Goal: Communication & Community: Participate in discussion

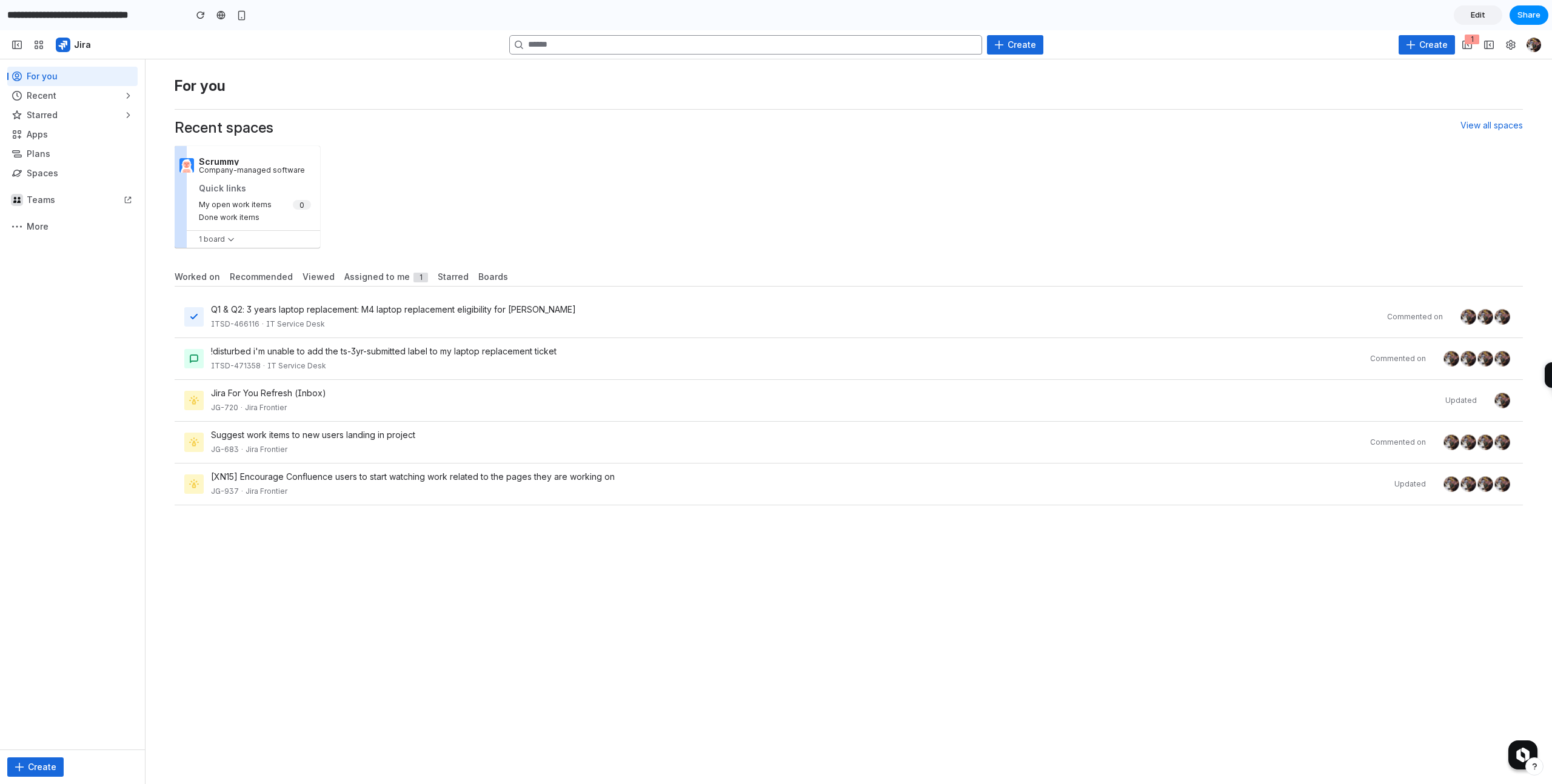
click at [654, 90] on h1 "For you" at bounding box center [848, 86] width 1348 height 17
click at [561, 225] on div "Scrummy Company-managed software Quick links My open work items Done work items…" at bounding box center [848, 197] width 1348 height 112
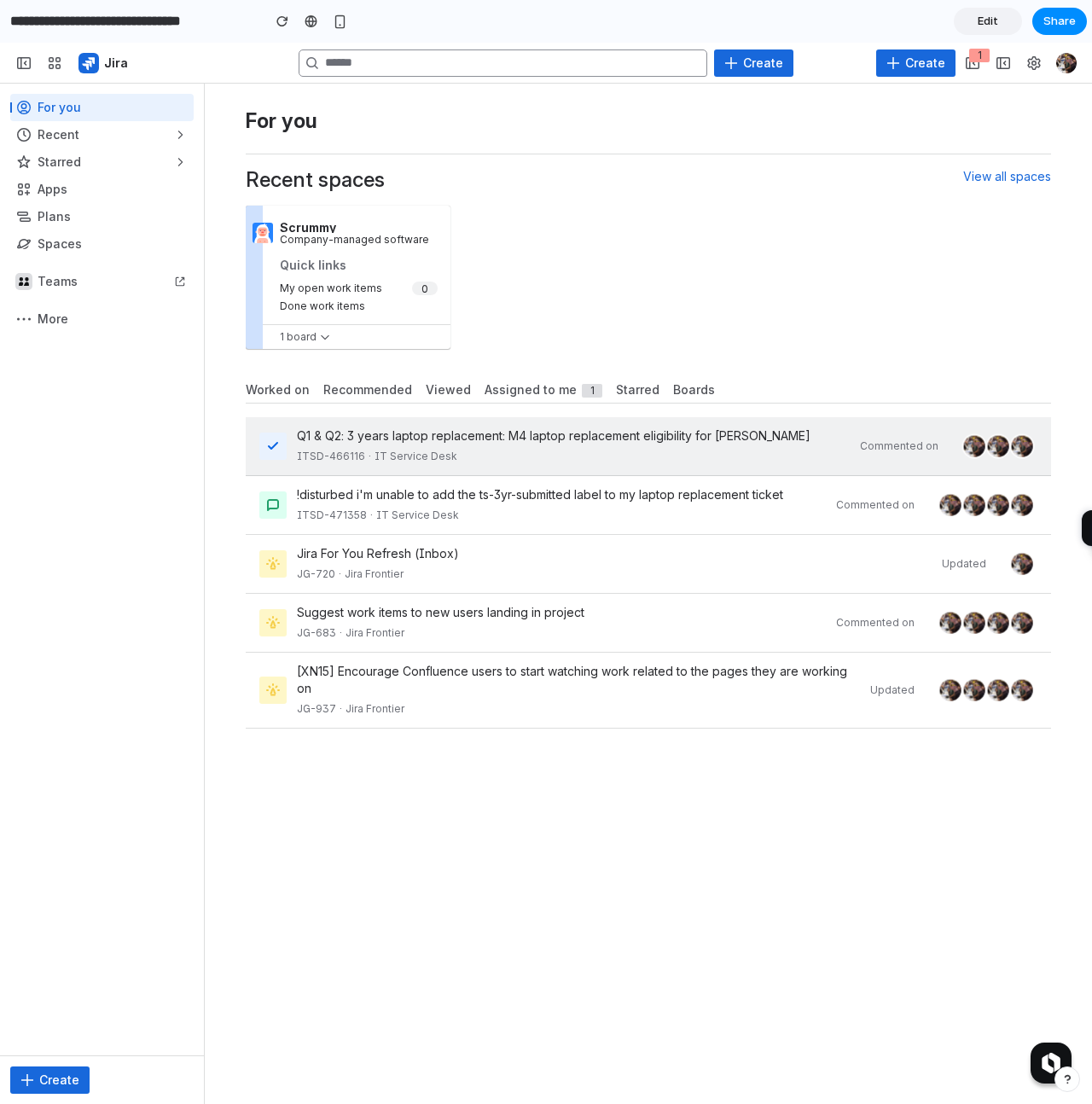
click at [572, 459] on div "ITSD-466116 · IT Service Desk" at bounding box center [574, 456] width 553 height 17
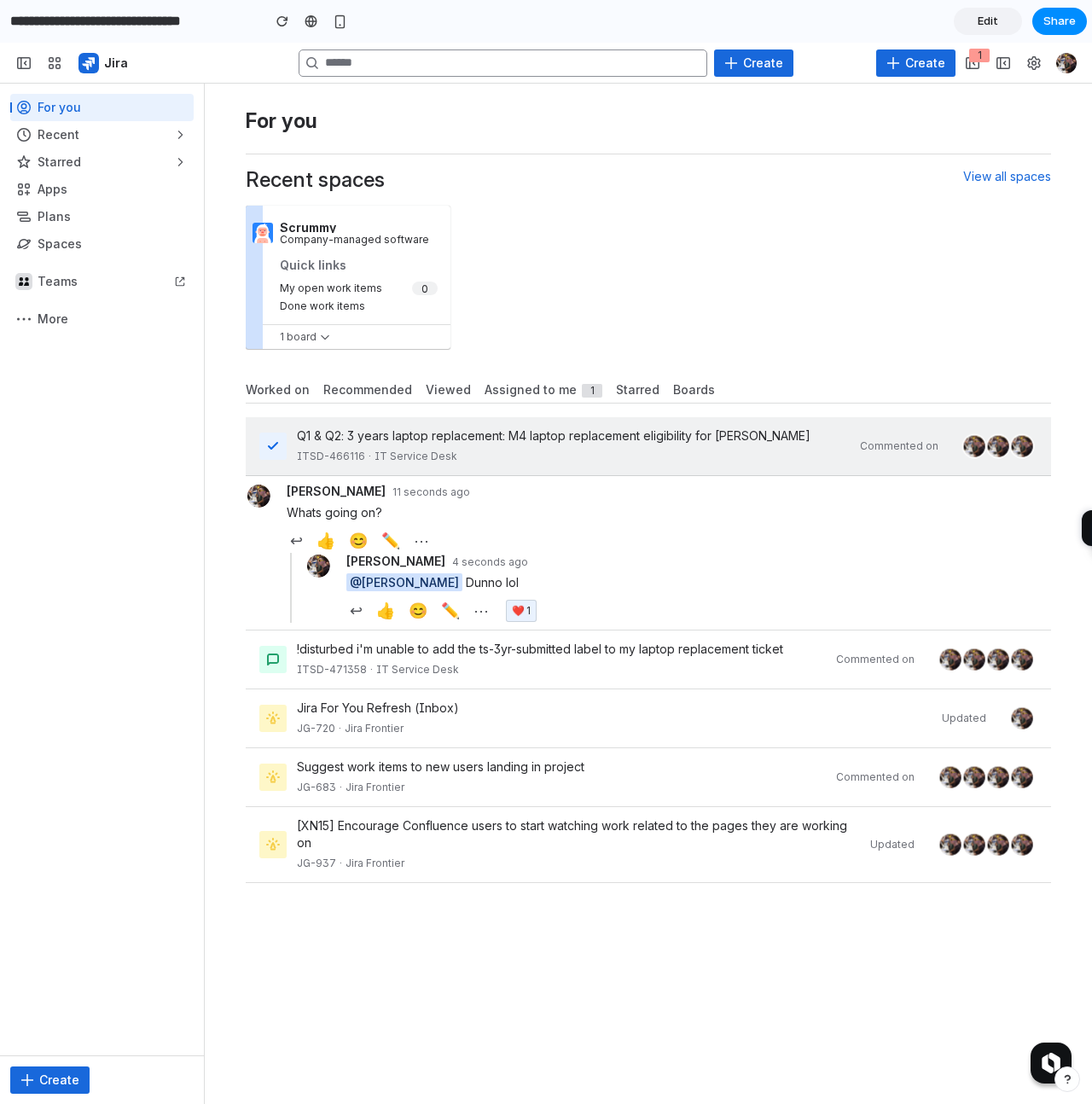
click at [572, 459] on div "ITSD-466116 · IT Service Desk" at bounding box center [574, 456] width 553 height 17
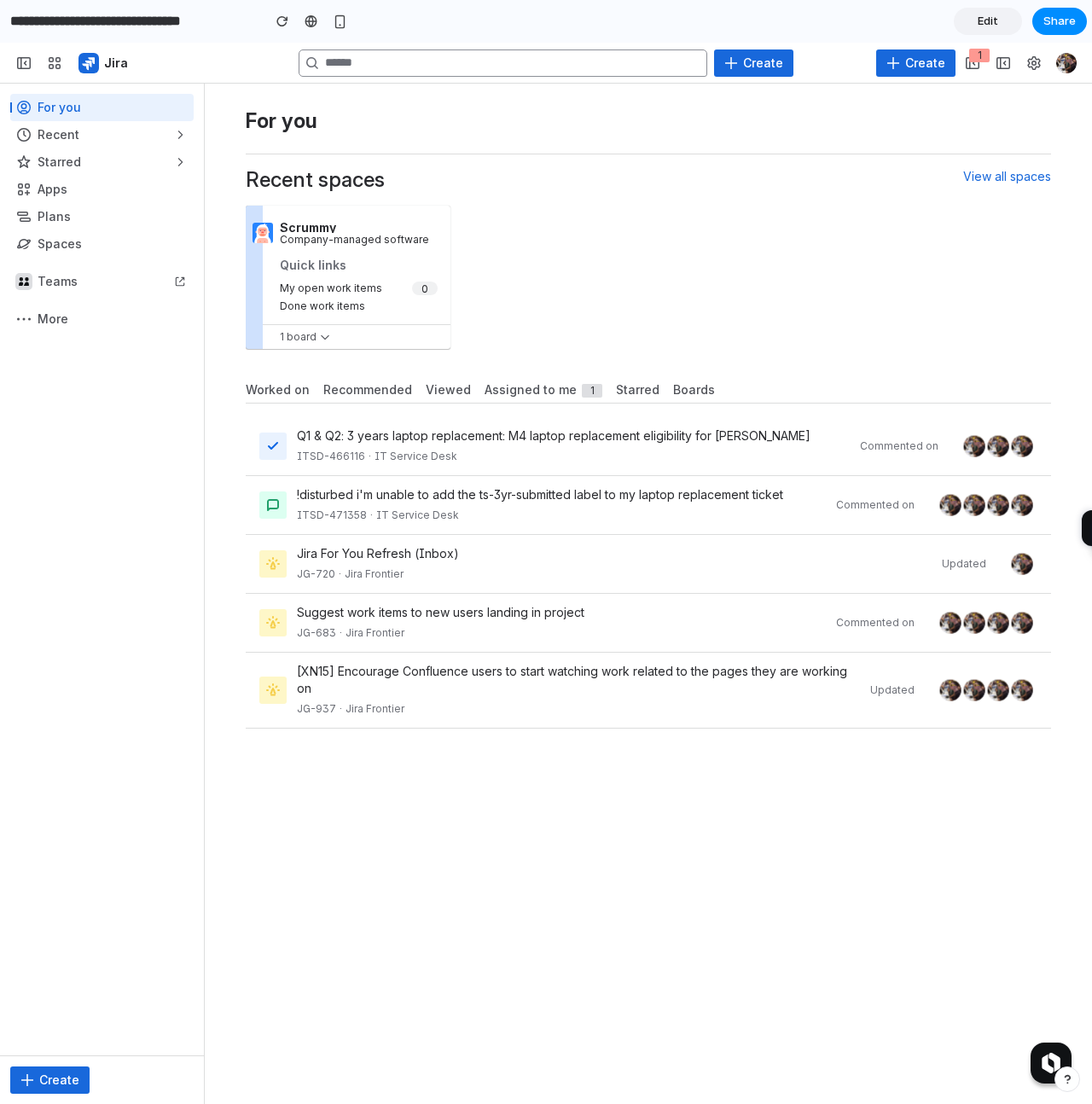
click at [572, 459] on div "ITSD-466116 · IT Service Desk" at bounding box center [574, 456] width 553 height 17
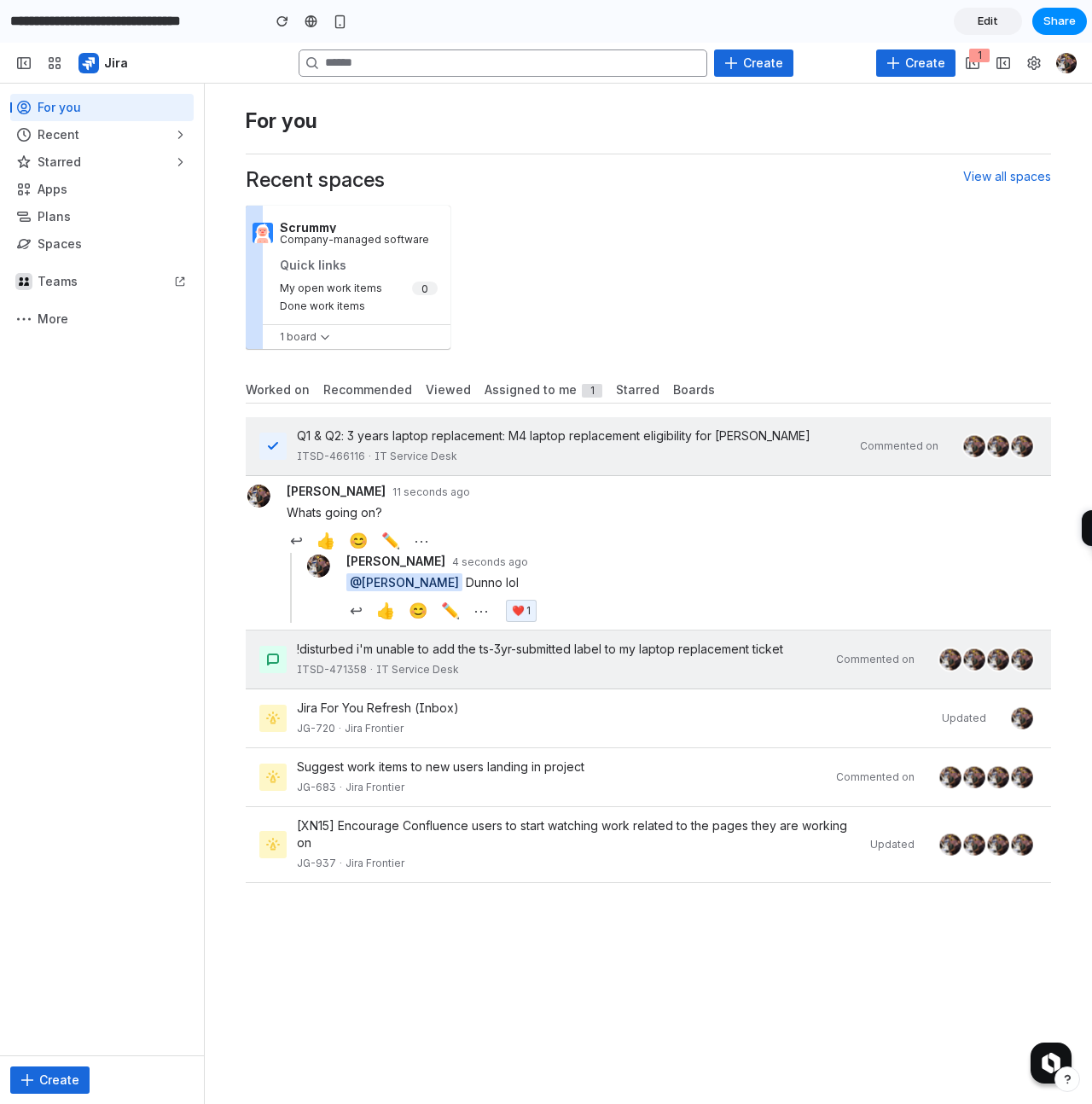
click at [511, 690] on div "!disturbed i'm unable to add the ts-3yr-submitted label to my laptop replacemen…" at bounding box center [648, 660] width 806 height 59
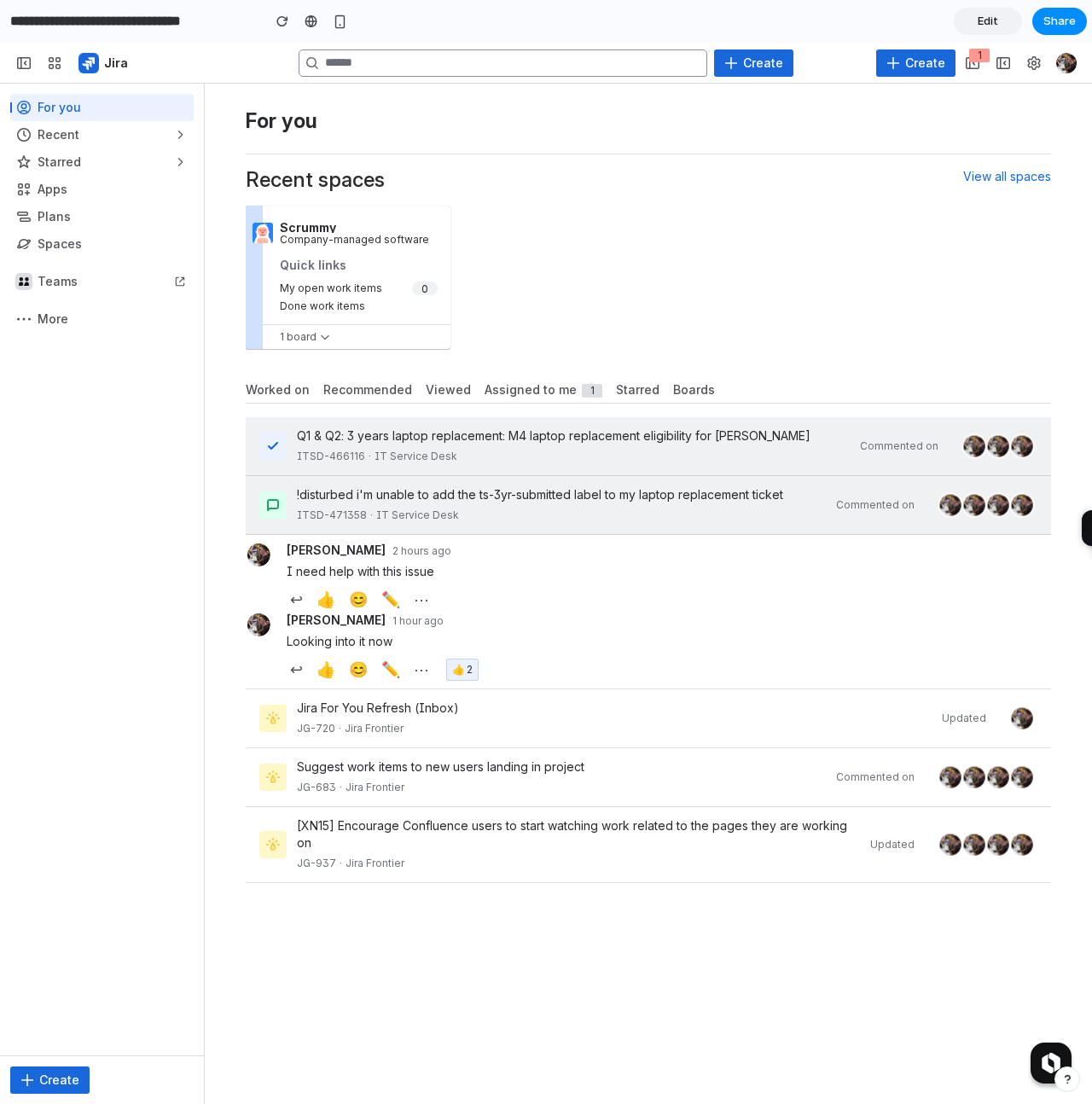
click at [533, 444] on div "Q1 & Q2: 3 years laptop replacement: M4 laptop replacement eligibility for [PER…" at bounding box center [574, 437] width 553 height 17
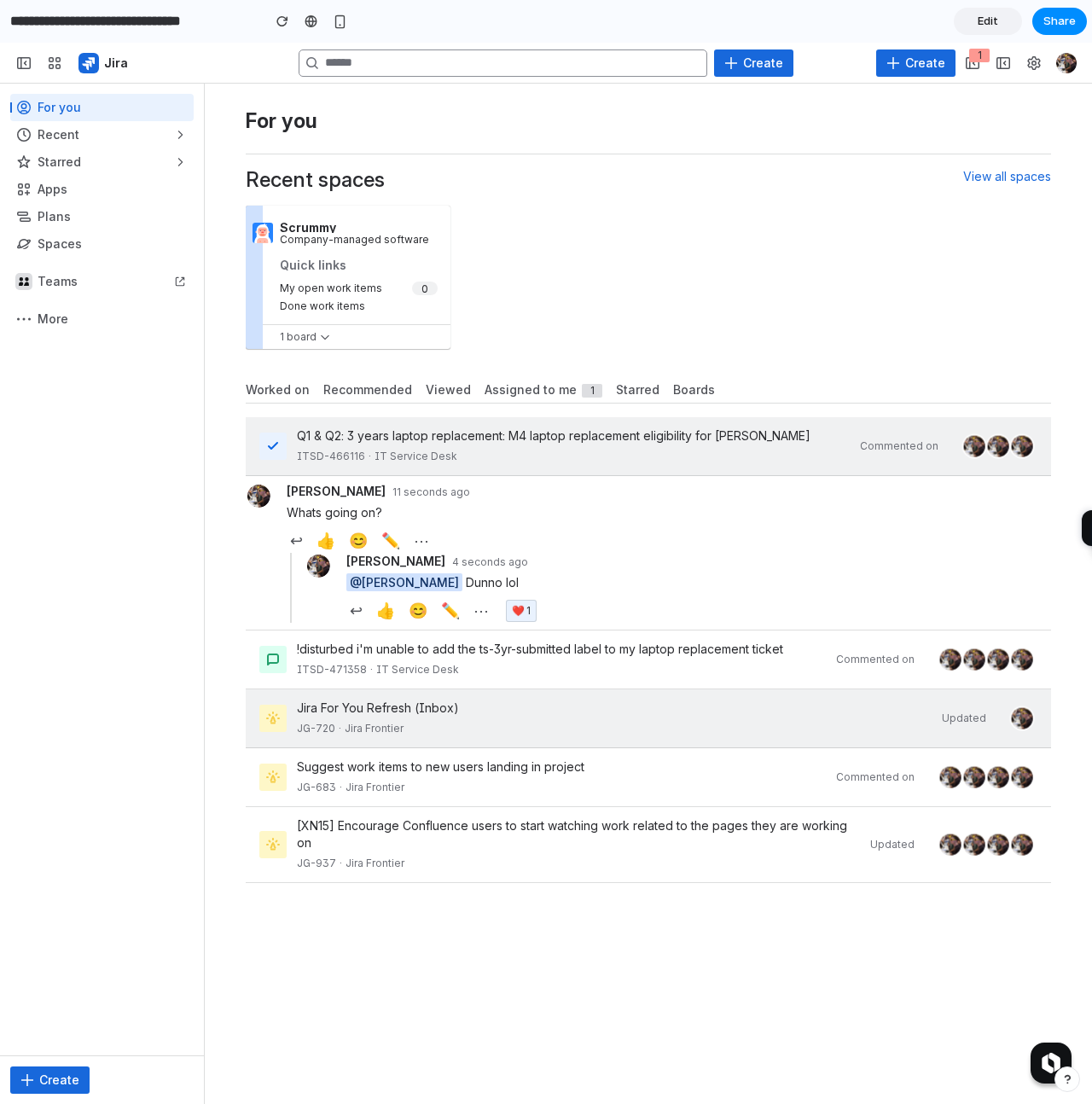
click at [463, 717] on div "Jira For You Refresh (Inbox)" at bounding box center [615, 708] width 635 height 17
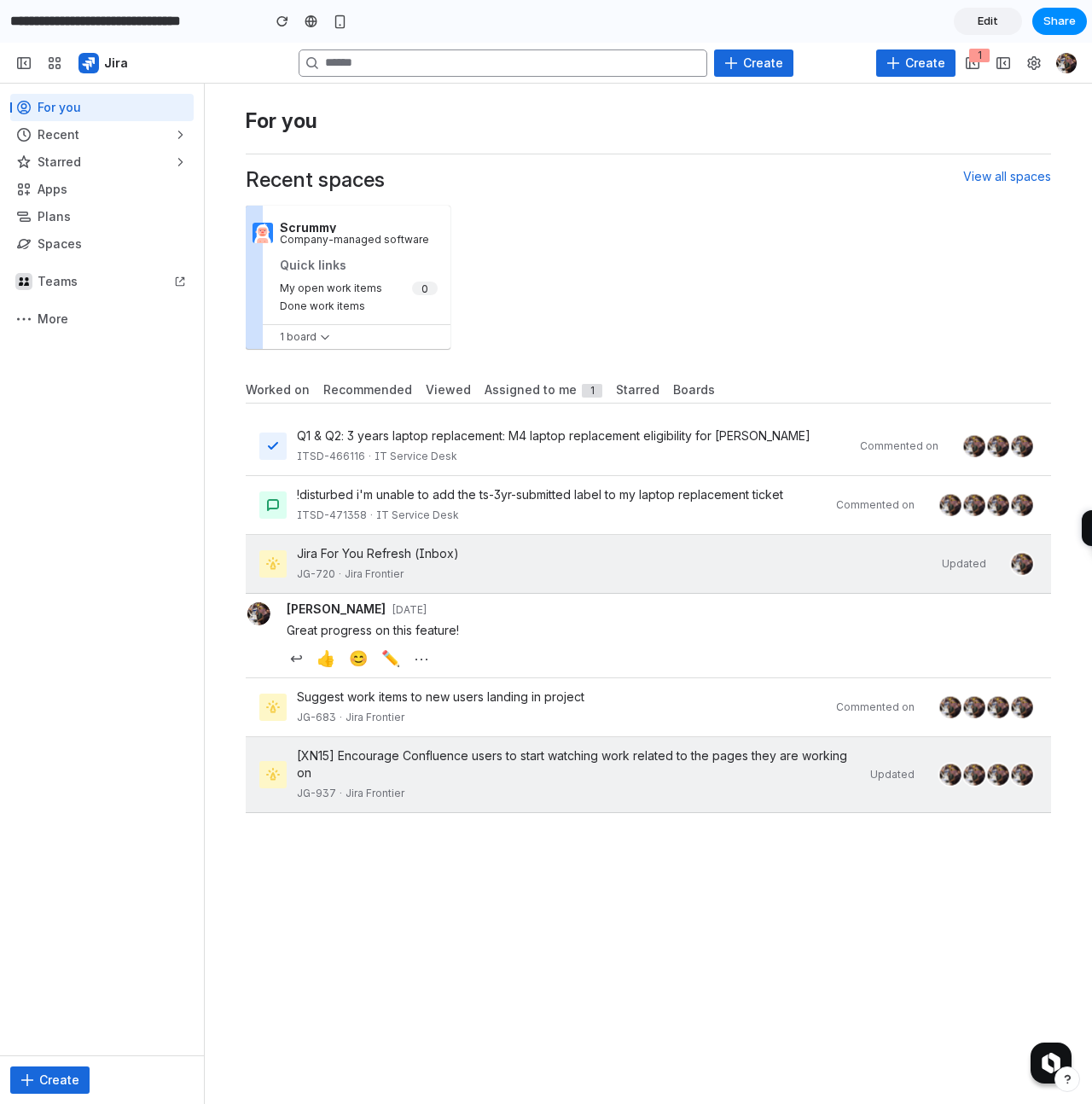
click at [463, 775] on div "[XN15] Encourage Confluence users to start watching work related to the pages t…" at bounding box center [648, 775] width 806 height 76
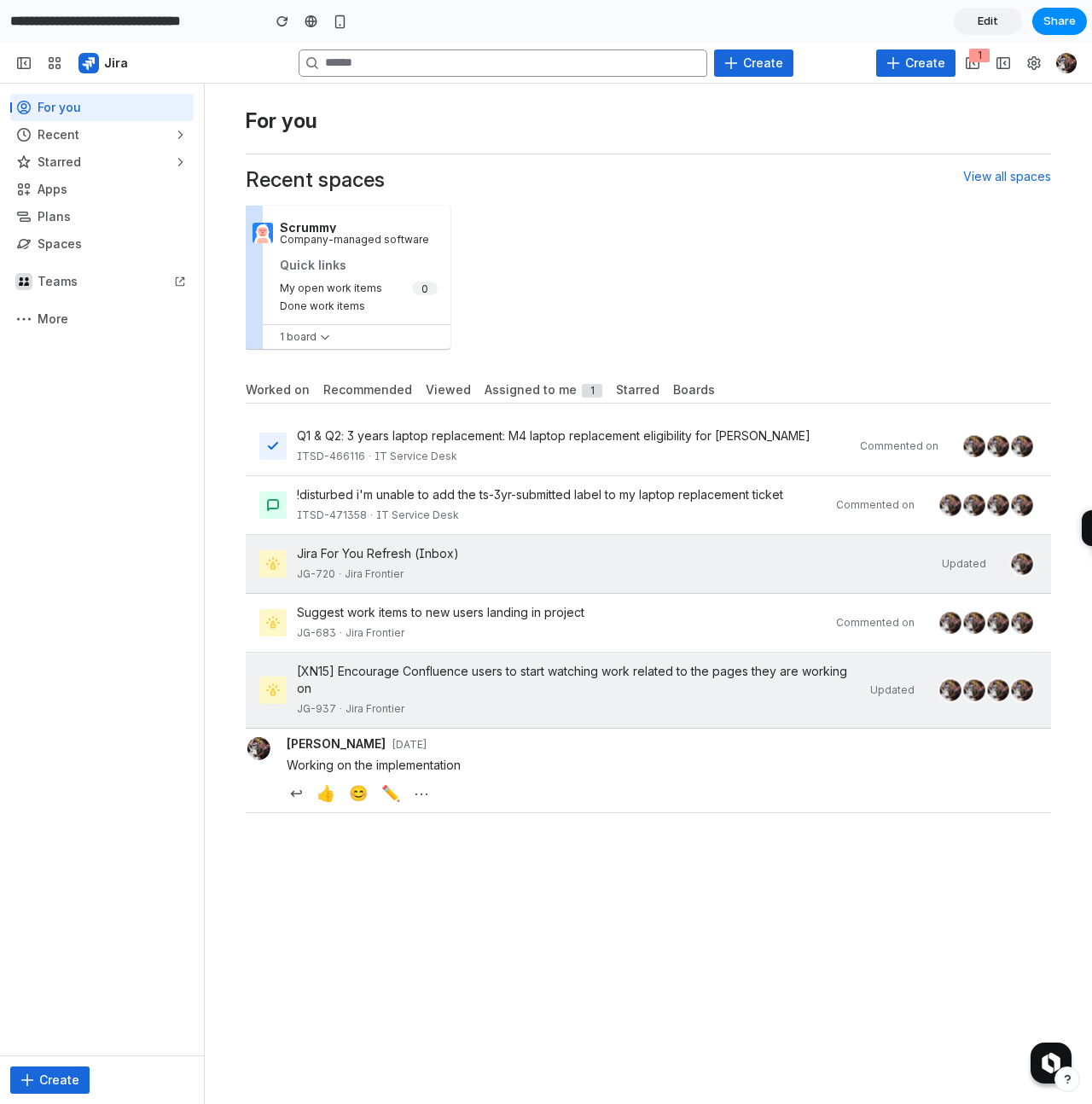
click at [493, 592] on div "Jira For You Refresh (Inbox) JG-720 · Jira Frontier Updated" at bounding box center [648, 565] width 806 height 59
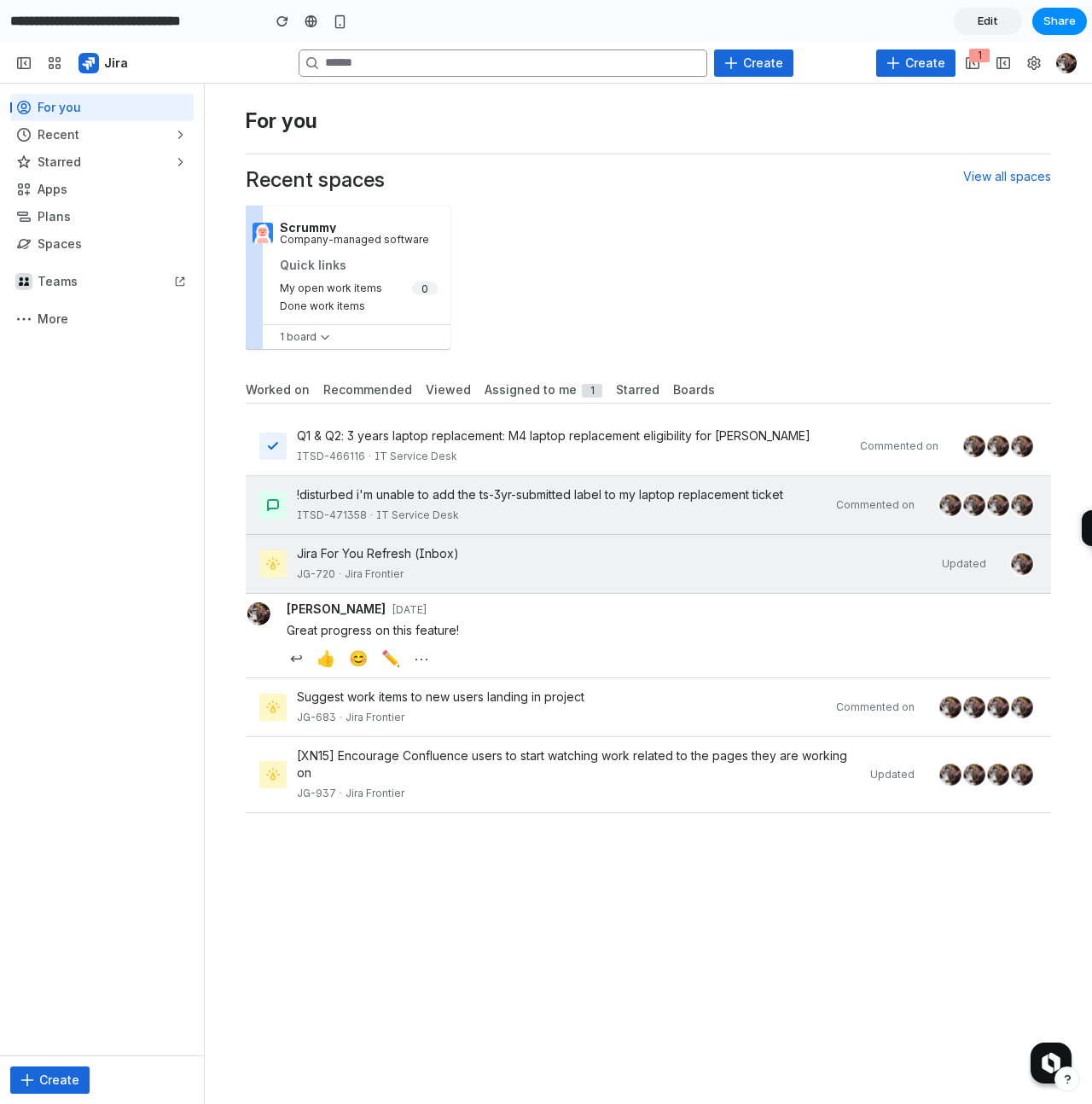
click at [553, 504] on div "!disturbed i'm unable to add the ts-3yr-submitted label to my laptop replacemen…" at bounding box center [562, 505] width 529 height 37
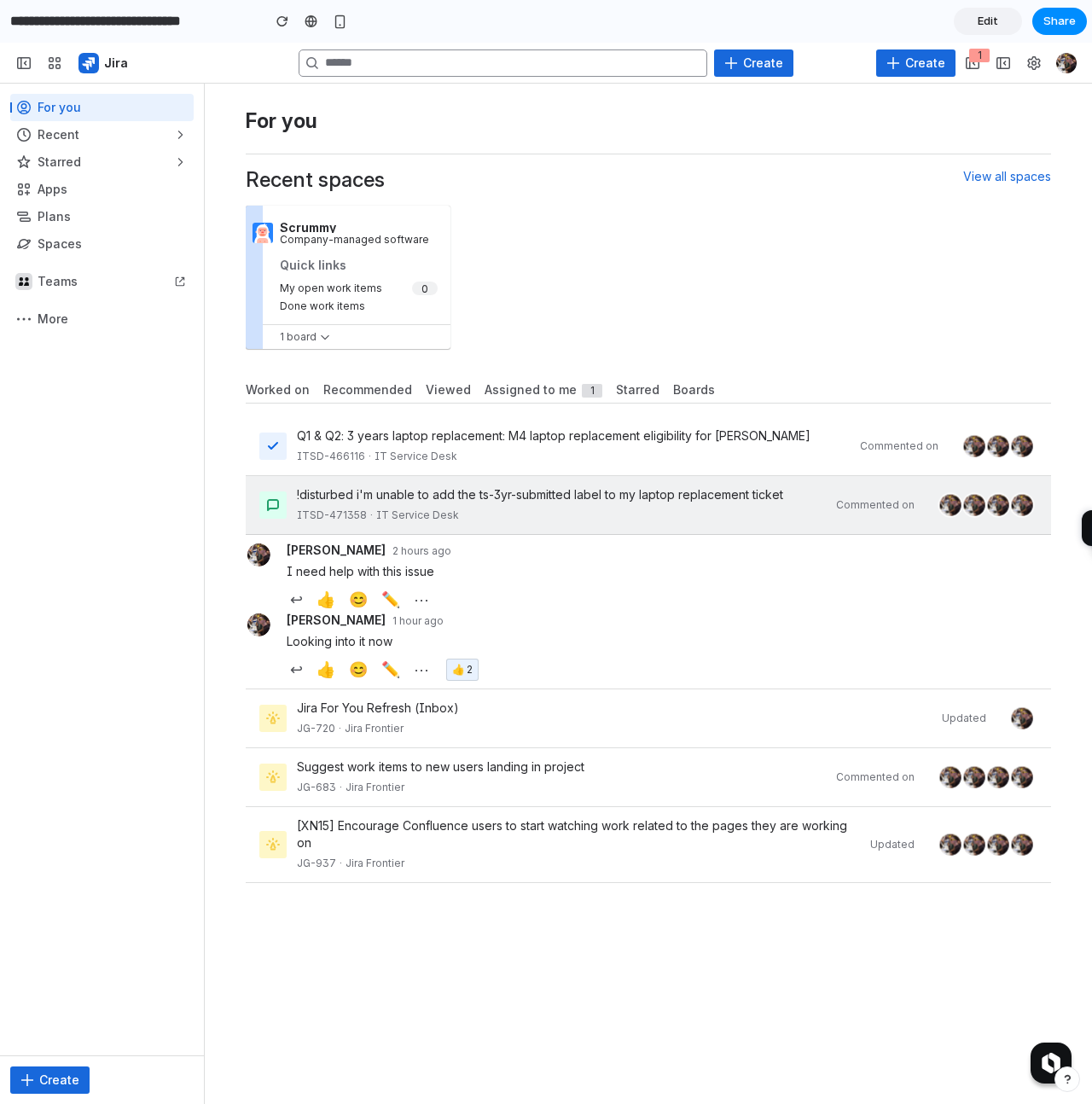
click at [606, 238] on div "Scrummy Company-managed software Quick links My open work items Done work items…" at bounding box center [648, 278] width 806 height 157
click at [369, 380] on div "Recommended" at bounding box center [367, 390] width 102 height 28
click at [283, 392] on span "Worked on" at bounding box center [278, 390] width 64 height 17
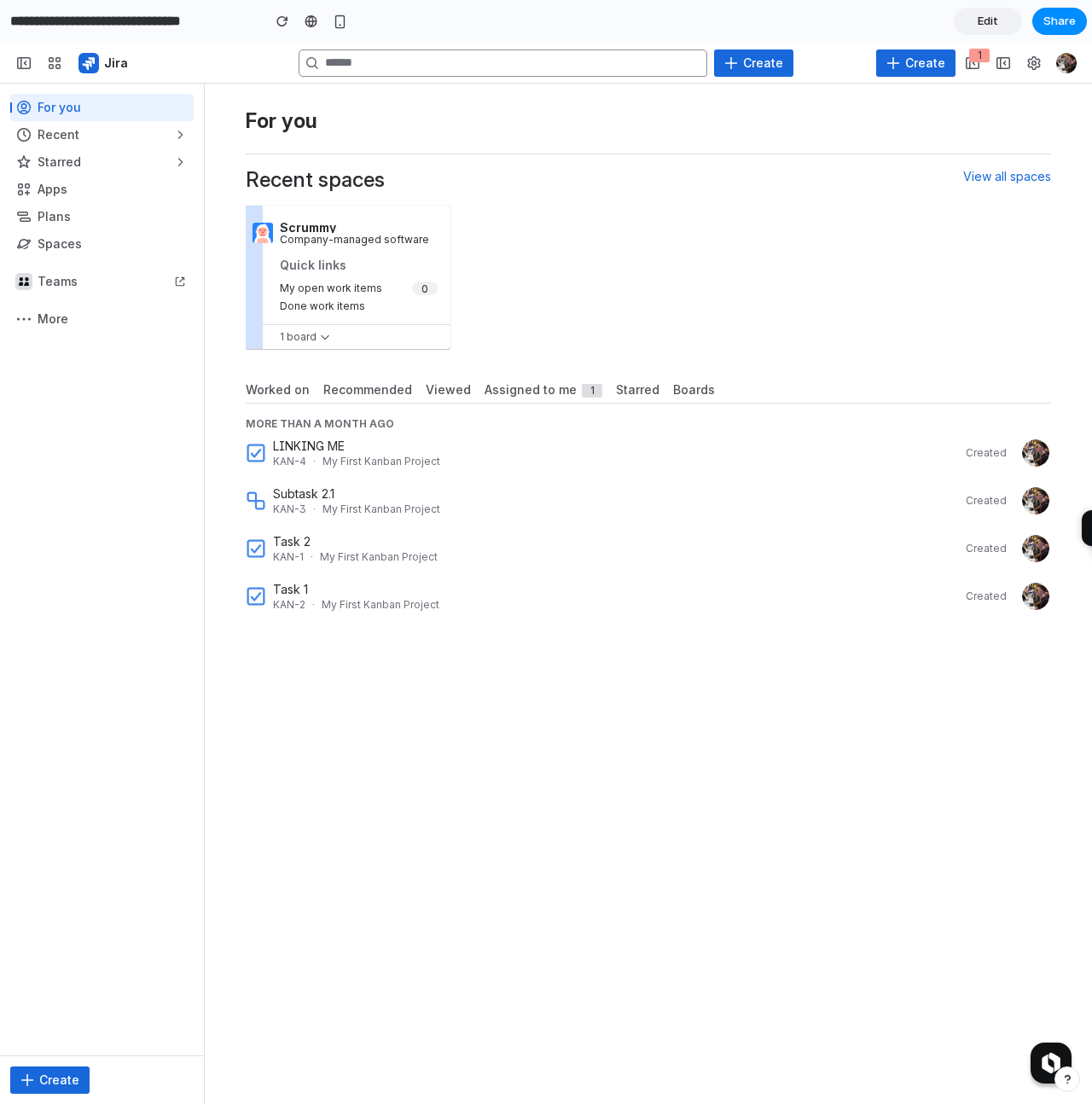
click at [368, 381] on span "Recommended" at bounding box center [367, 390] width 89 height 17
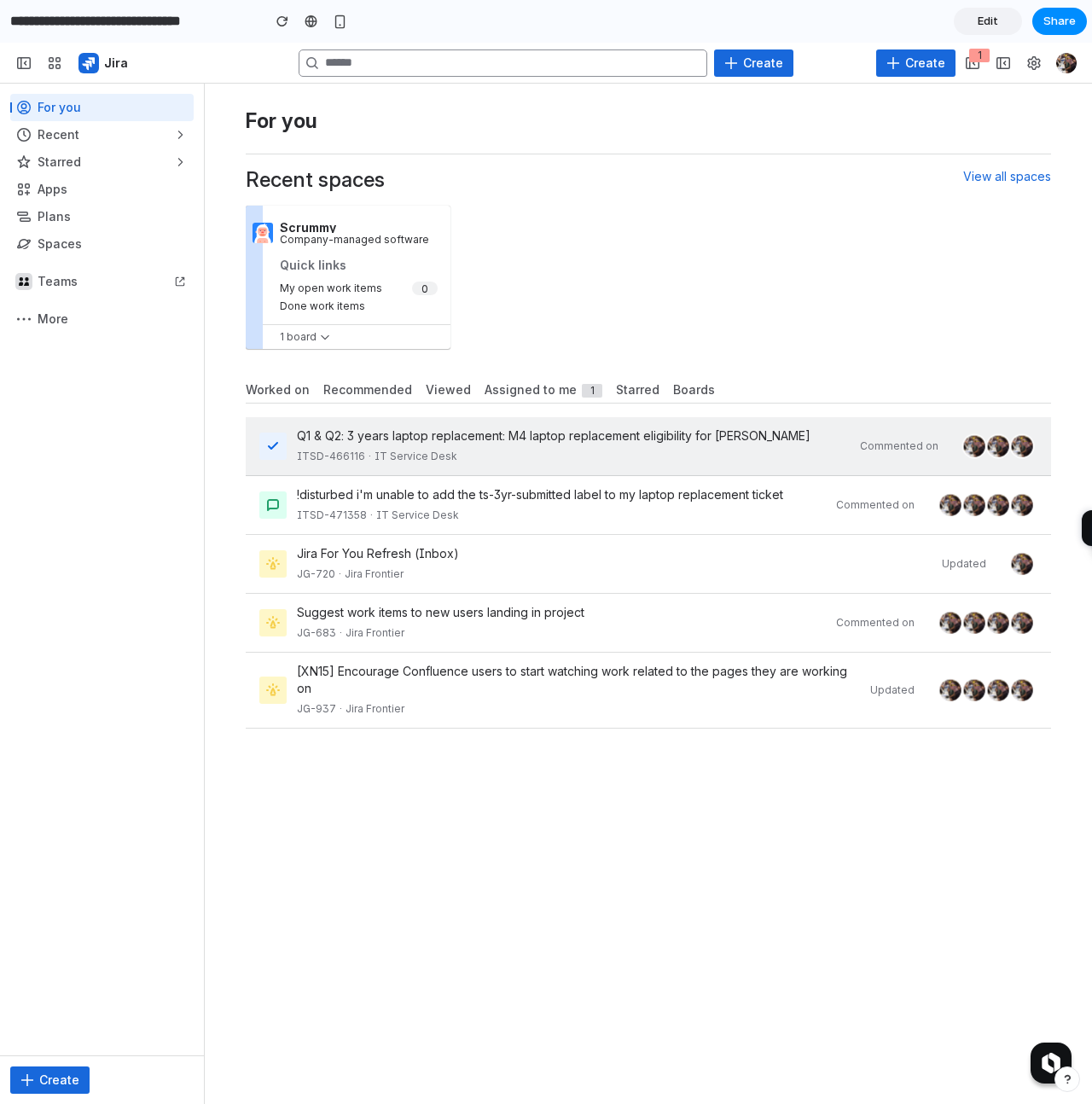
click at [494, 438] on div "Q1 & Q2: 3 years laptop replacement: M4 laptop replacement eligibility for [PER…" at bounding box center [574, 437] width 553 height 17
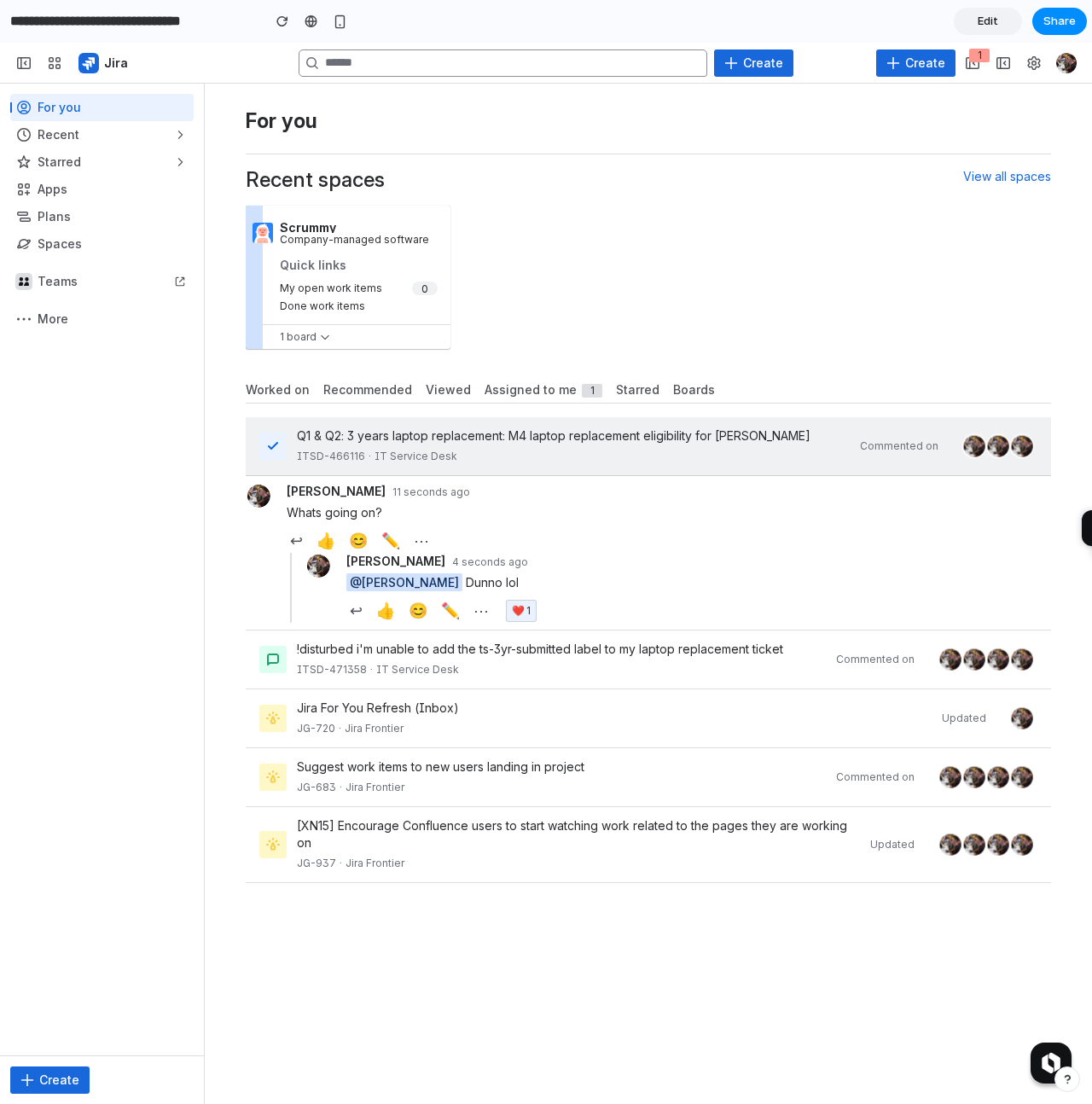
click at [322, 553] on button "👍" at bounding box center [326, 540] width 26 height 25
click at [342, 553] on div "↩ 👍 😊 ✏️ ⋯" at bounding box center [669, 540] width 764 height 25
click at [363, 553] on button "😊" at bounding box center [359, 540] width 26 height 25
click at [424, 546] on button "⋯" at bounding box center [422, 540] width 22 height 25
click at [668, 571] on div "[PERSON_NAME] 4 seconds ago" at bounding box center [699, 562] width 705 height 18
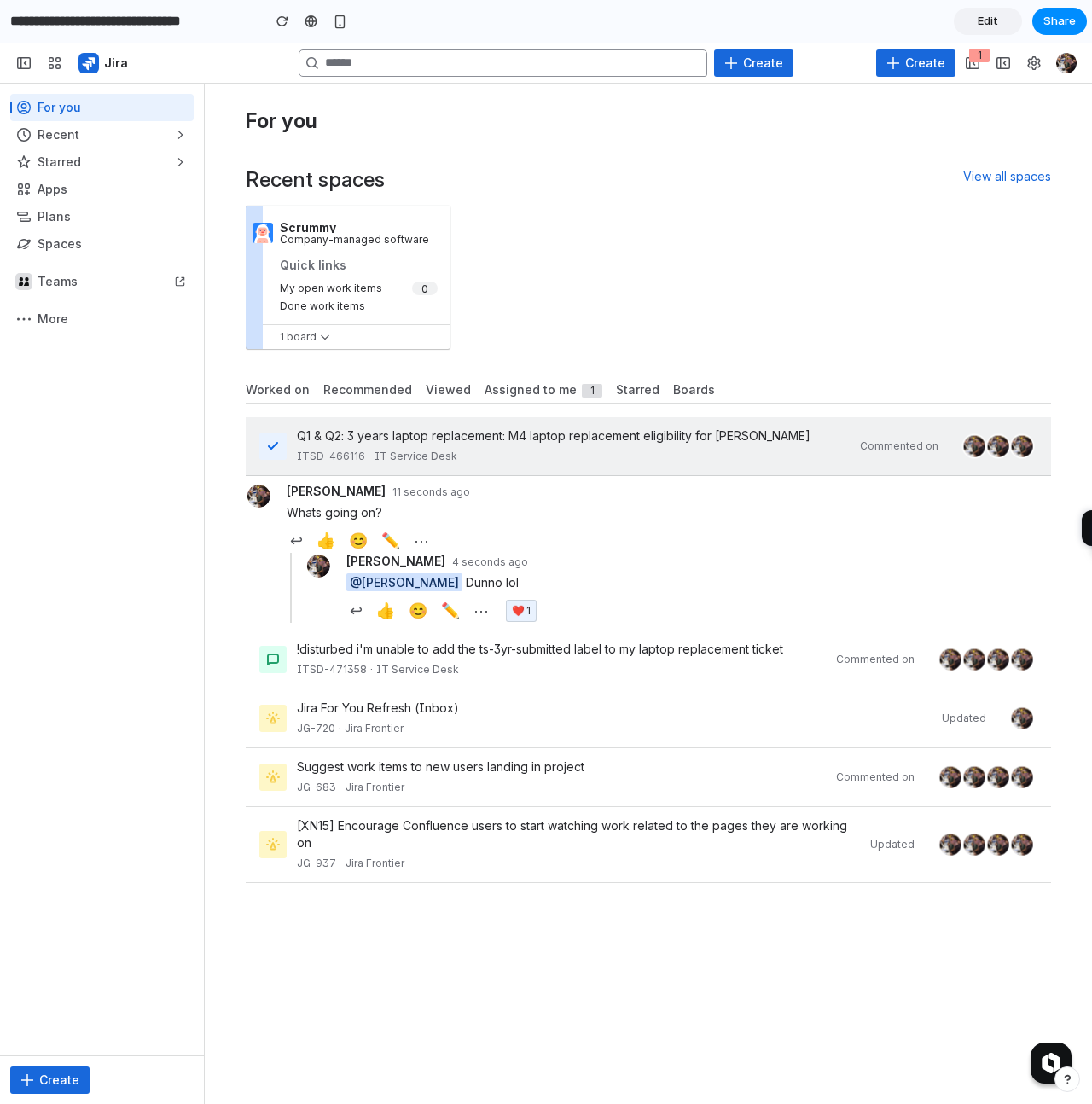
click at [48, 146] on div "button" at bounding box center [102, 135] width 183 height 28
click at [57, 200] on div "button" at bounding box center [102, 189] width 183 height 28
click at [31, 192] on div "button" at bounding box center [102, 189] width 183 height 28
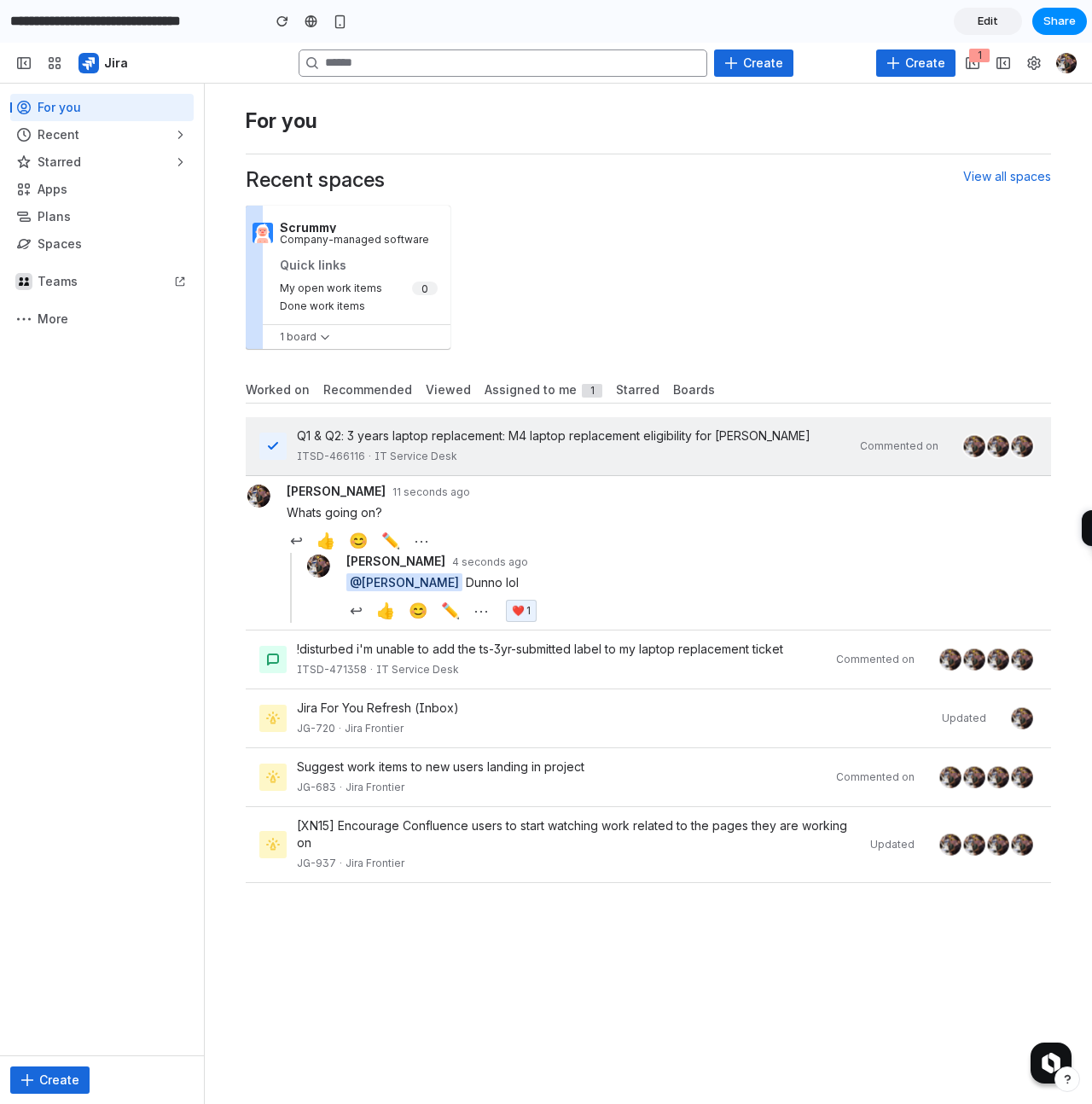
click at [31, 192] on div "button" at bounding box center [102, 189] width 183 height 28
click at [22, 50] on button "button" at bounding box center [24, 63] width 28 height 28
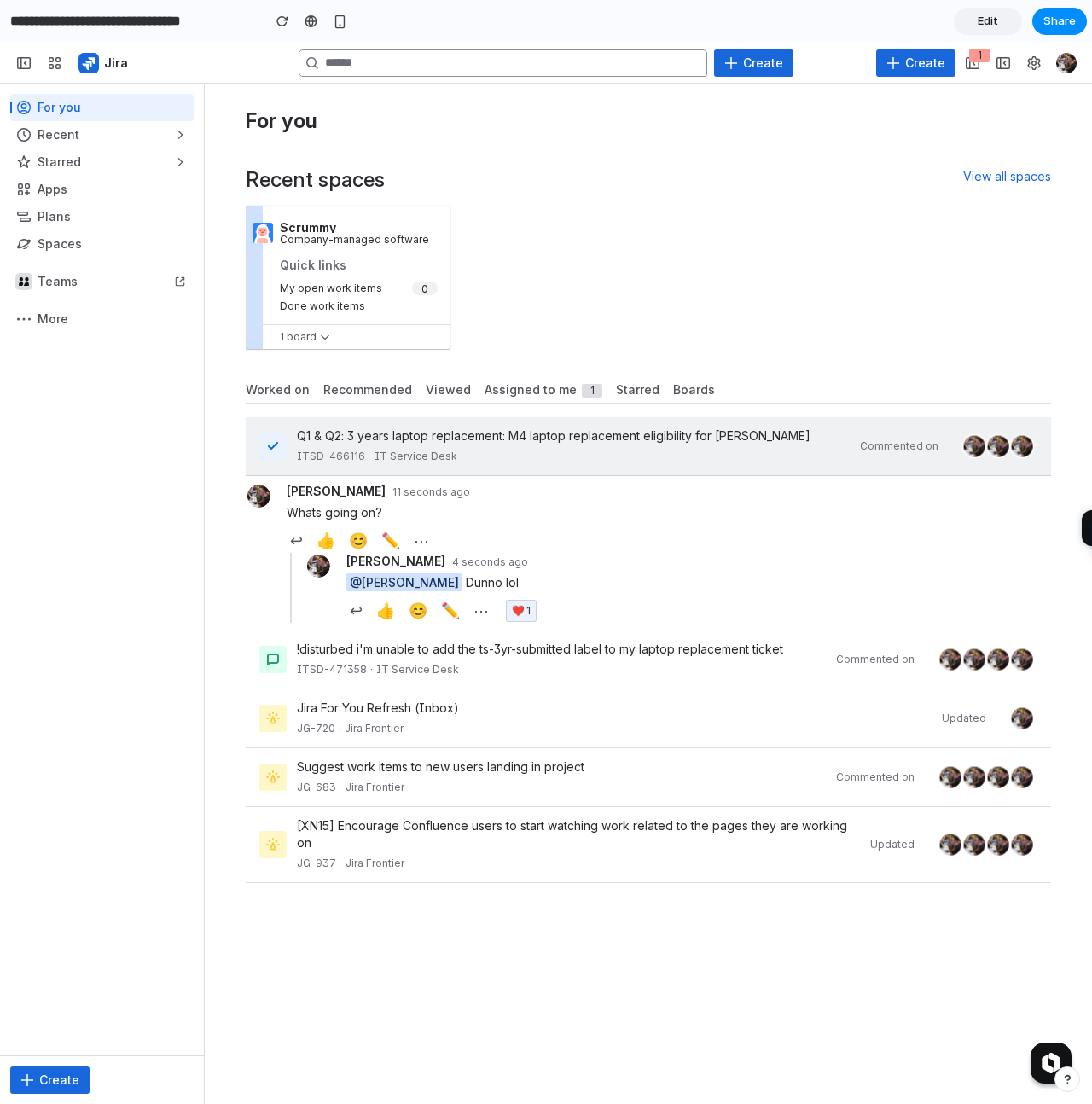
click at [23, 66] on span "button" at bounding box center [24, 63] width 14 height 14
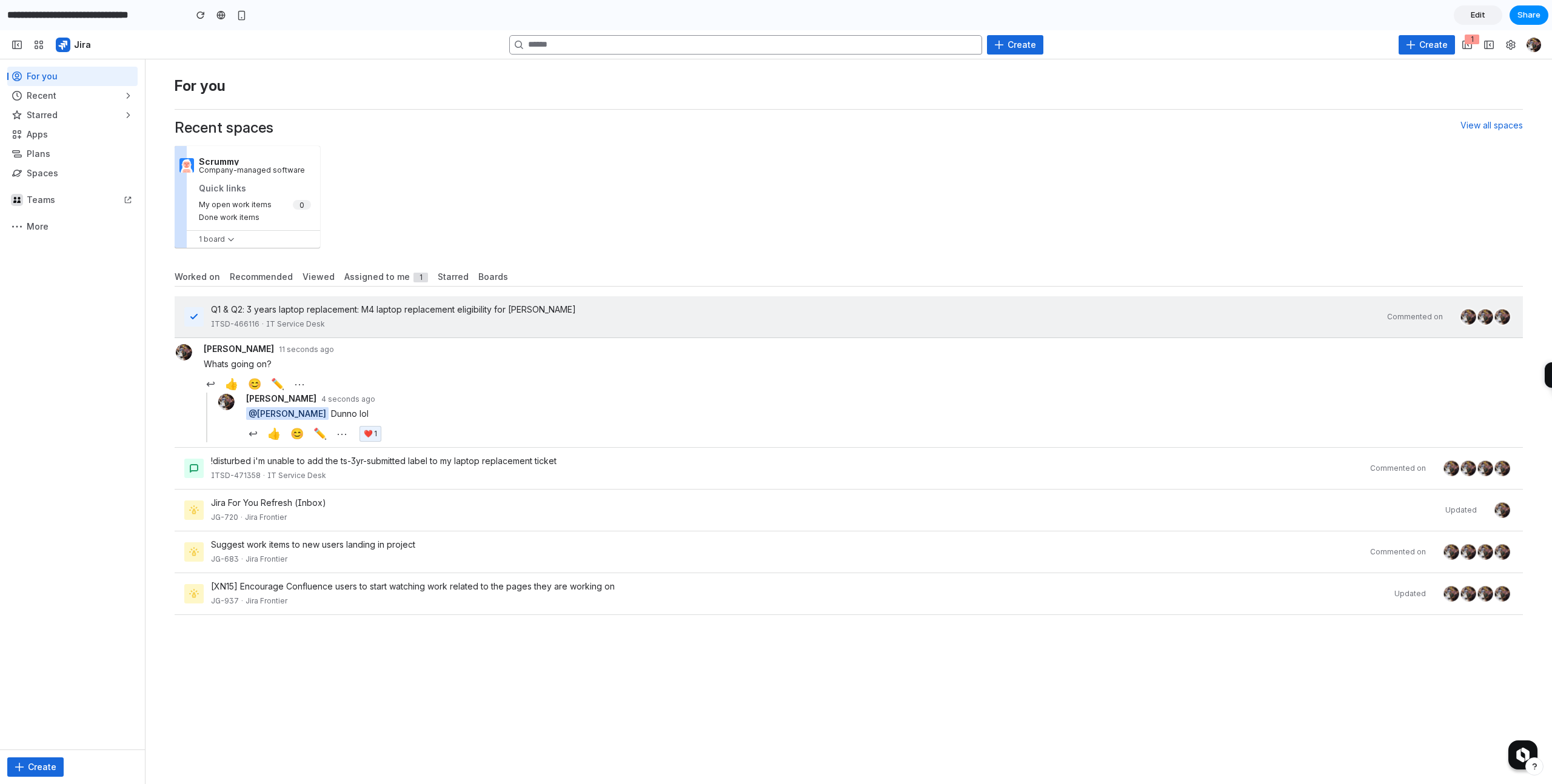
click at [456, 393] on div "[PERSON_NAME] 11 seconds ago Whats going on? ↩ 👍 😊 ✏️ ⋯" at bounding box center [848, 368] width 1348 height 50
click at [550, 155] on div "Scrummy Company-managed software Quick links My open work items Done work items…" at bounding box center [848, 197] width 1348 height 112
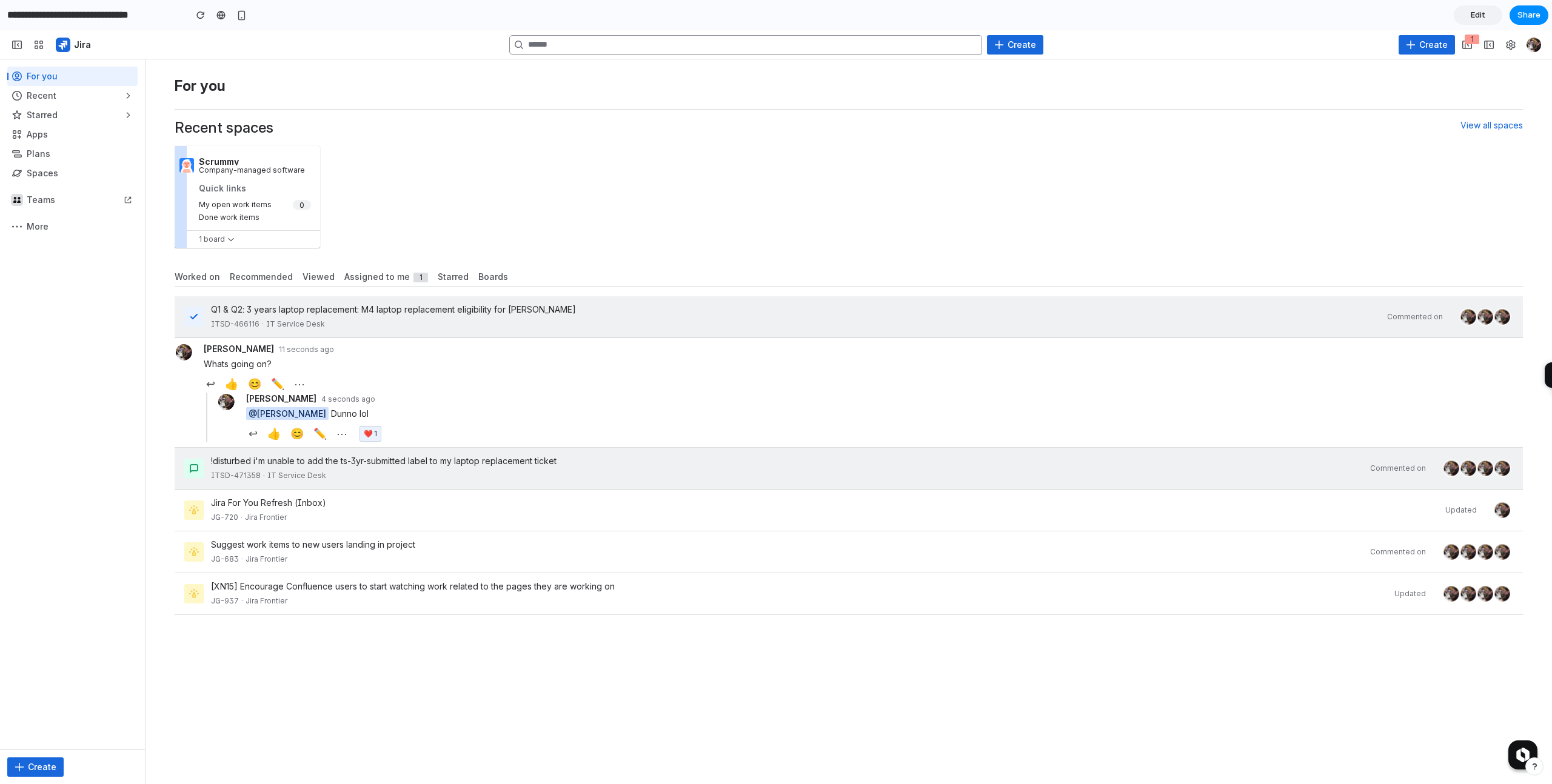
click at [598, 490] on div "!disturbed i'm unable to add the ts-3yr-submitted label to my laptop replacemen…" at bounding box center [848, 468] width 1348 height 42
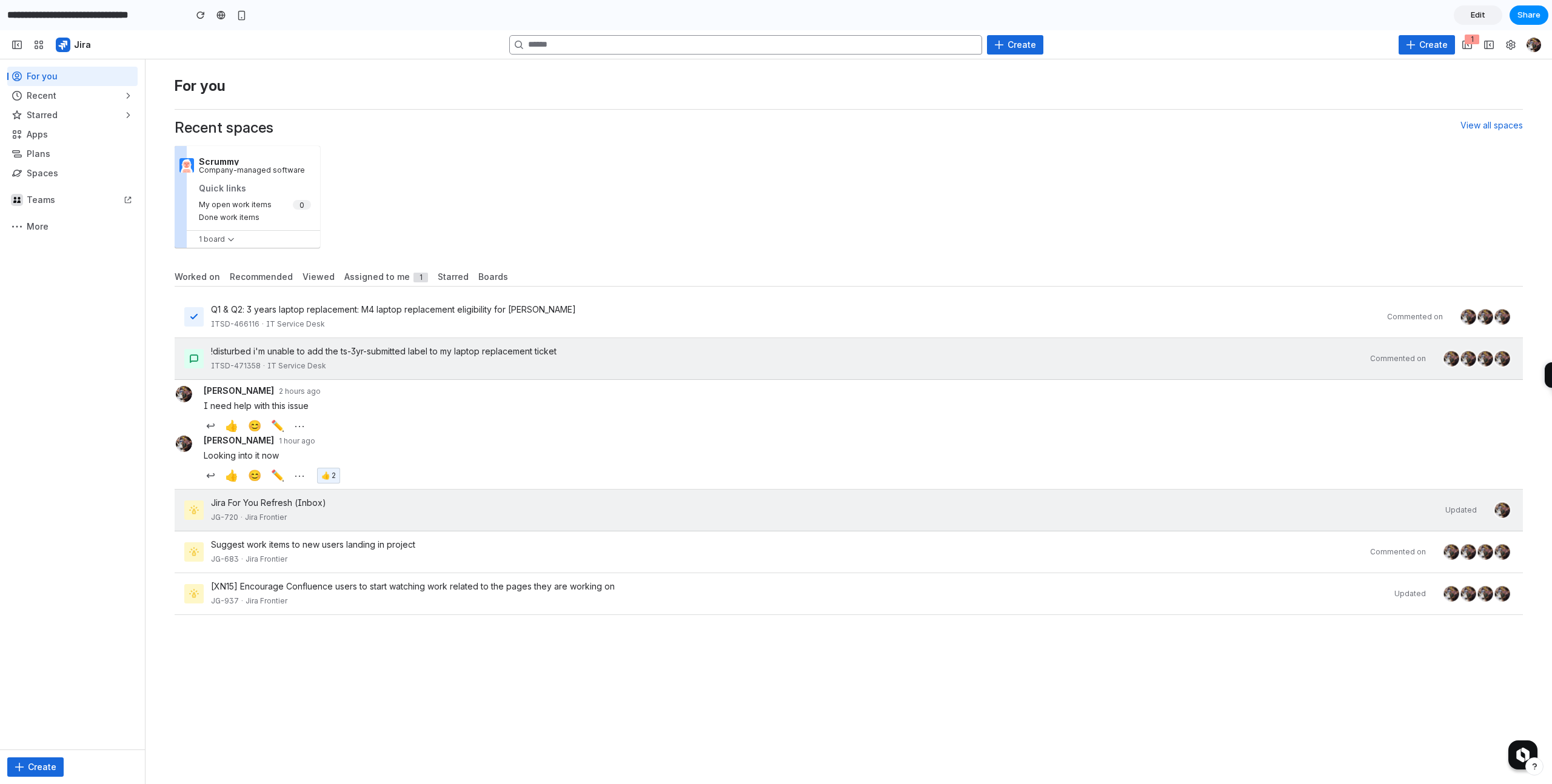
click at [498, 524] on div "Jira For You Refresh (Inbox) JG-720 · Jira Frontier" at bounding box center [825, 510] width 1227 height 26
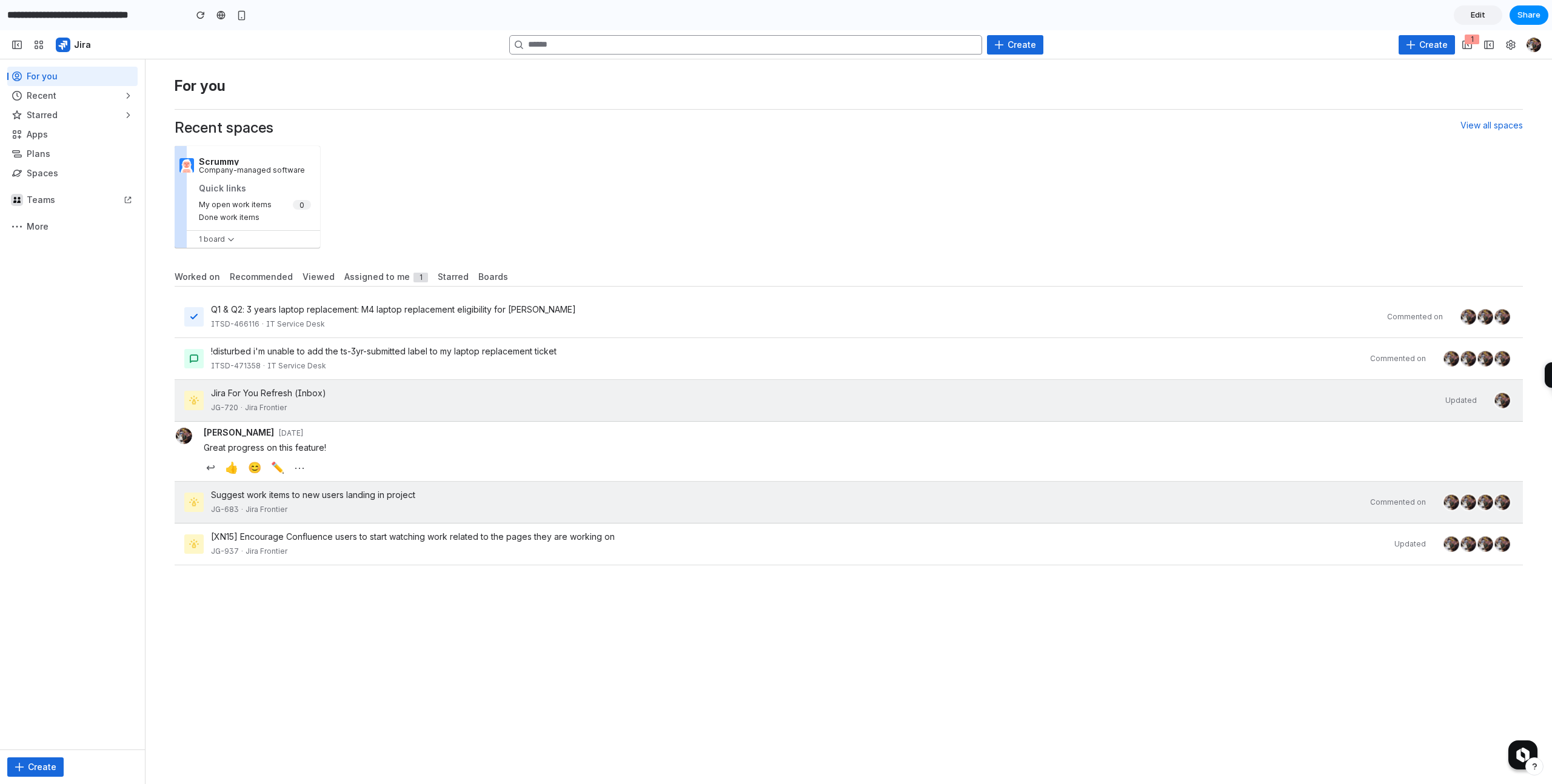
click at [546, 501] on div "Suggest work items to new users landing in project" at bounding box center [787, 495] width 1152 height 12
